Goal: Task Accomplishment & Management: Use online tool/utility

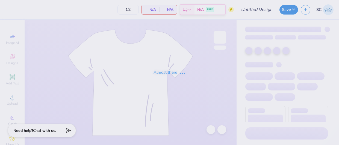
type input "[PERSON_NAME] : [GEOGRAPHIC_DATA]"
type input "24"
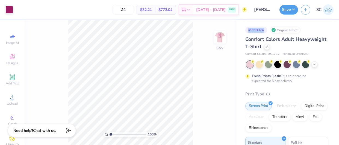
drag, startPoint x: 263, startPoint y: 28, endPoint x: 249, endPoint y: 28, distance: 14.8
click at [249, 28] on div "# 511337A" at bounding box center [256, 29] width 22 height 7
copy div "# 511337A"
click at [223, 40] on img at bounding box center [220, 37] width 22 height 22
click at [223, 40] on img at bounding box center [219, 37] width 11 height 11
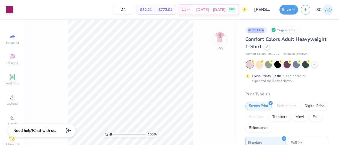
click at [223, 40] on img at bounding box center [219, 37] width 11 height 11
click at [219, 42] on img at bounding box center [220, 37] width 22 height 22
click at [219, 37] on img at bounding box center [220, 37] width 22 height 22
click at [201, 103] on div "100 % Back" at bounding box center [131, 82] width 212 height 125
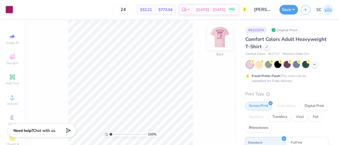
click at [221, 39] on img at bounding box center [220, 37] width 22 height 22
click at [219, 38] on img at bounding box center [220, 37] width 22 height 22
click at [219, 38] on img at bounding box center [219, 37] width 11 height 11
drag, startPoint x: 254, startPoint y: 30, endPoint x: 248, endPoint y: 30, distance: 6.0
click at [248, 30] on div "# 511337A" at bounding box center [256, 29] width 22 height 7
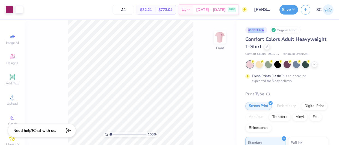
copy div "# 511337A"
click at [327, 9] on img at bounding box center [328, 9] width 11 height 11
